Goal: Task Accomplishment & Management: Use online tool/utility

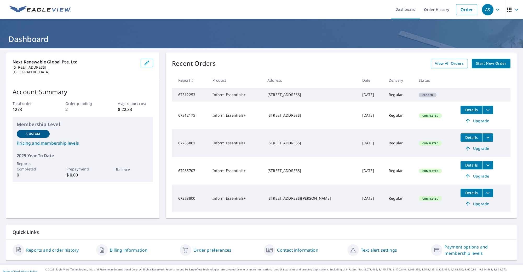
click at [460, 60] on link "View All Orders" at bounding box center [449, 64] width 37 height 10
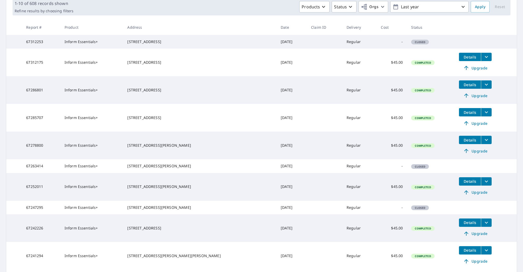
scroll to position [132, 0]
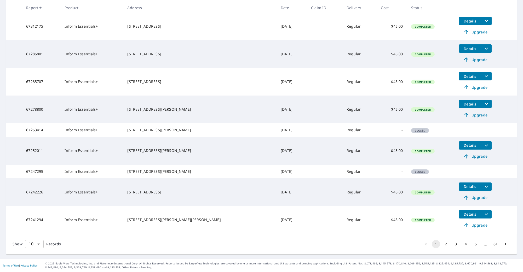
click at [30, 244] on body "AS AS Dashboard Order History Order AS Dashboard / Order History Order History …" at bounding box center [261, 136] width 523 height 272
click at [35, 261] on li "100" at bounding box center [34, 261] width 19 height 9
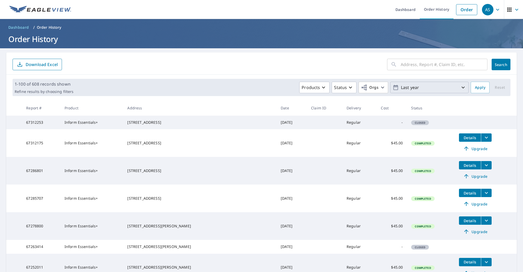
click at [421, 87] on p "Last year" at bounding box center [429, 87] width 61 height 9
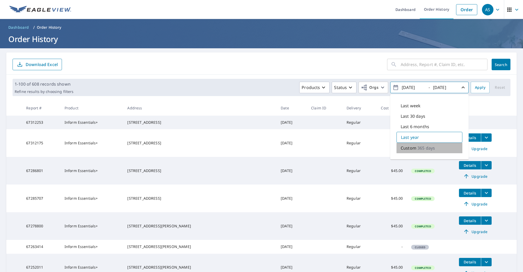
click at [403, 148] on p "Custom" at bounding box center [409, 148] width 16 height 6
click at [346, 67] on form "​ Search Download Excel" at bounding box center [262, 65] width 498 height 12
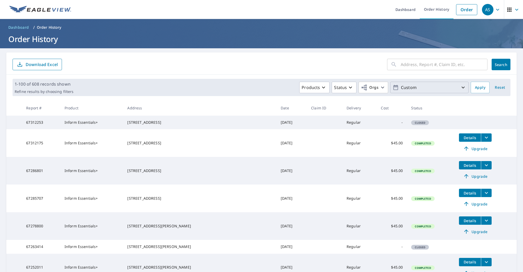
click at [419, 87] on p "Custom" at bounding box center [429, 87] width 61 height 9
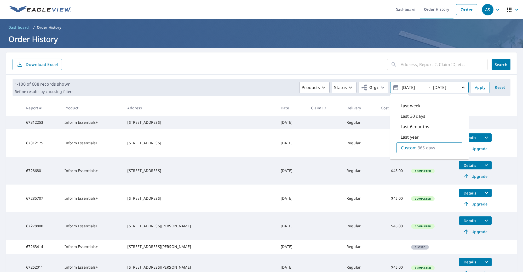
click at [408, 146] on p "Custom" at bounding box center [409, 148] width 16 height 6
click at [404, 85] on input "[DATE]" at bounding box center [413, 87] width 26 height 8
click at [409, 85] on input "[DATE]" at bounding box center [413, 87] width 26 height 8
click at [414, 87] on input "[DATE]" at bounding box center [413, 87] width 26 height 8
click at [393, 88] on icon "button" at bounding box center [396, 87] width 6 height 6
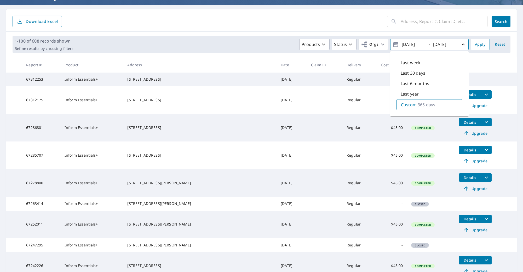
scroll to position [76, 0]
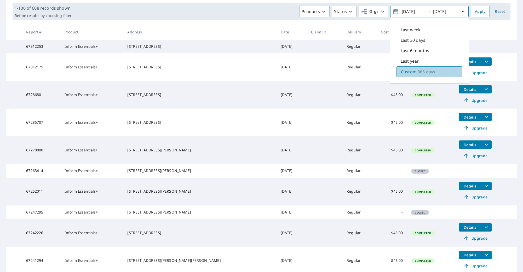
click at [410, 72] on p "Custom" at bounding box center [409, 72] width 16 height 6
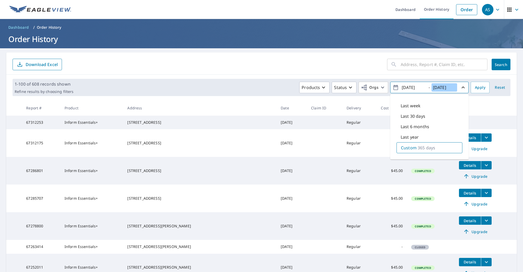
click at [439, 87] on input "[DATE]" at bounding box center [445, 87] width 26 height 8
click at [404, 87] on input "[DATE]" at bounding box center [413, 87] width 26 height 8
click at [405, 86] on input "[DATE]" at bounding box center [413, 87] width 26 height 8
click at [412, 88] on input "[DATE]" at bounding box center [413, 87] width 26 height 8
click at [419, 88] on input "[DATE]" at bounding box center [413, 87] width 26 height 8
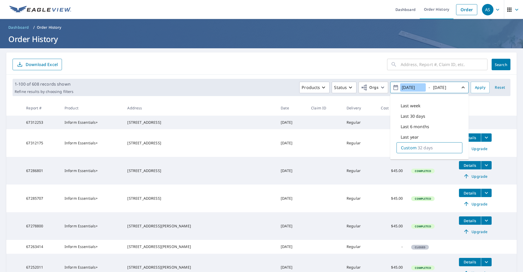
click at [420, 87] on input "[DATE]" at bounding box center [413, 87] width 26 height 8
click at [412, 87] on input "[DATE]" at bounding box center [413, 87] width 26 height 8
click at [393, 85] on icon "button" at bounding box center [396, 87] width 6 height 6
click at [405, 105] on p "Last week" at bounding box center [411, 106] width 20 height 6
click at [412, 87] on input "[DATE]" at bounding box center [413, 87] width 26 height 8
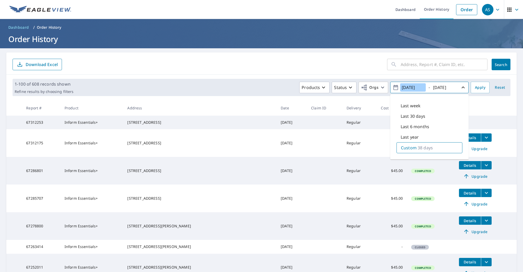
click at [417, 88] on input "[DATE]" at bounding box center [413, 87] width 26 height 8
type input "[DATE]"
click at [443, 88] on input "[DATE]" at bounding box center [445, 87] width 26 height 8
drag, startPoint x: 451, startPoint y: 87, endPoint x: 446, endPoint y: 88, distance: 4.9
click at [446, 88] on input "[DATE]" at bounding box center [445, 87] width 26 height 8
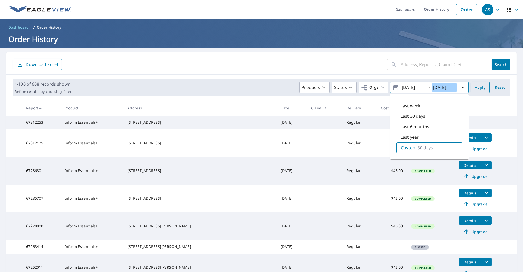
type input "[DATE]"
click at [475, 86] on span "Apply" at bounding box center [480, 87] width 10 height 7
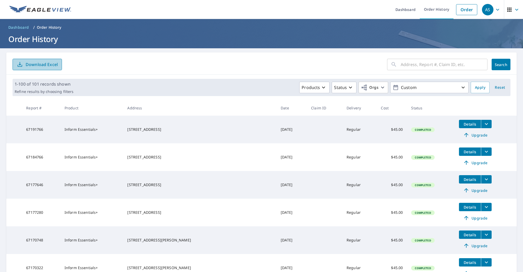
click at [37, 69] on button "Download Excel" at bounding box center [37, 65] width 49 height 12
